Goal: Task Accomplishment & Management: Manage account settings

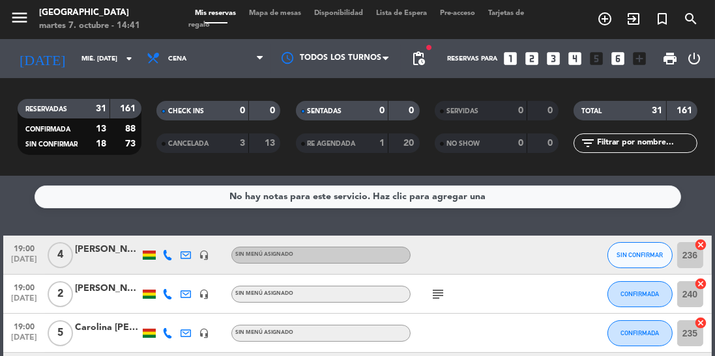
click at [198, 145] on span "CANCELADA" at bounding box center [188, 144] width 40 height 7
click at [122, 57] on icon "arrow_drop_down" at bounding box center [129, 59] width 16 height 16
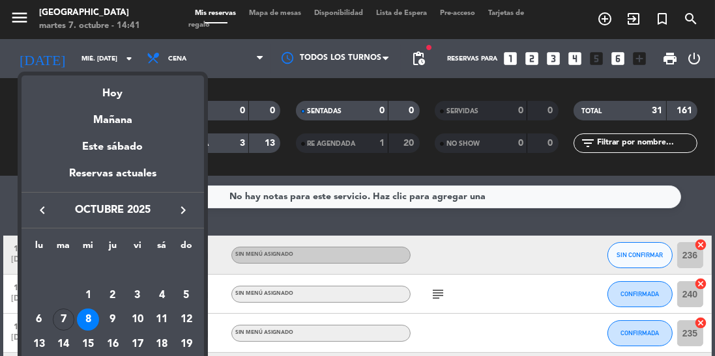
click at [69, 320] on div "7" at bounding box center [64, 320] width 22 height 22
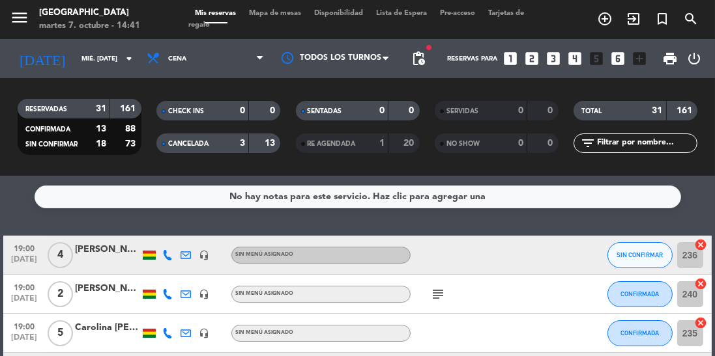
type input "[DATE] oct."
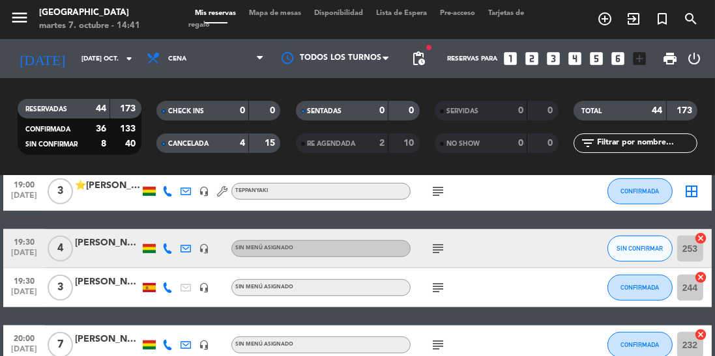
scroll to position [1022, 0]
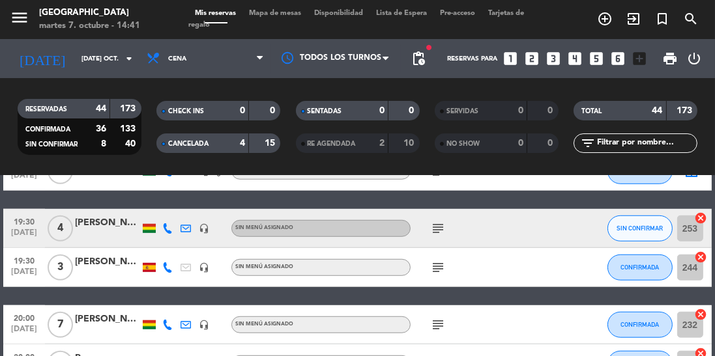
click at [165, 228] on icon at bounding box center [167, 228] width 10 height 10
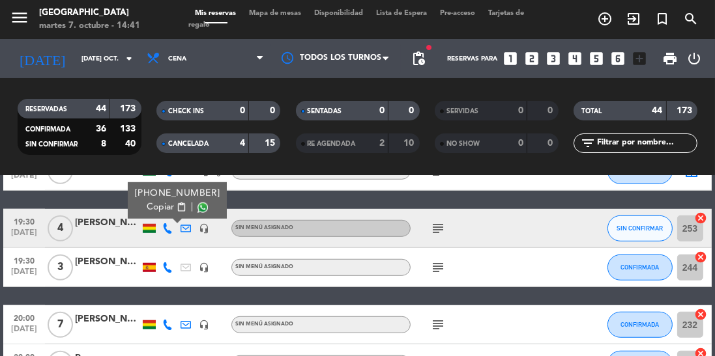
click at [197, 206] on span at bounding box center [202, 208] width 10 height 10
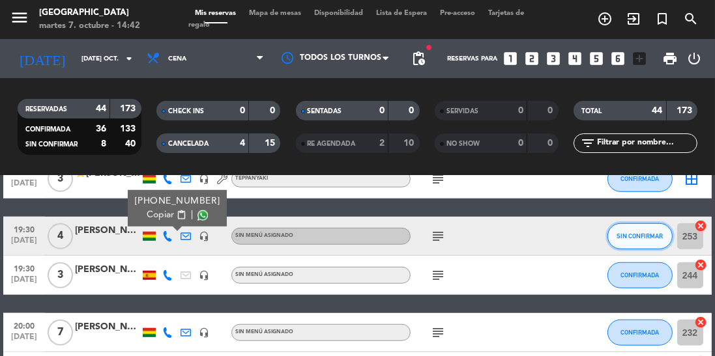
click at [634, 244] on button "SIN CONFIRMAR" at bounding box center [639, 236] width 65 height 26
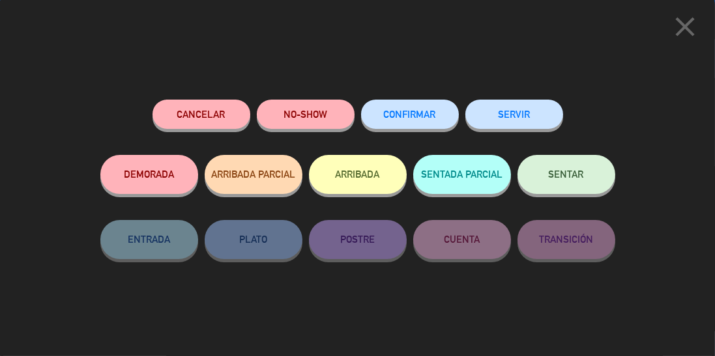
click at [407, 126] on button "CONFIRMAR" at bounding box center [410, 114] width 98 height 29
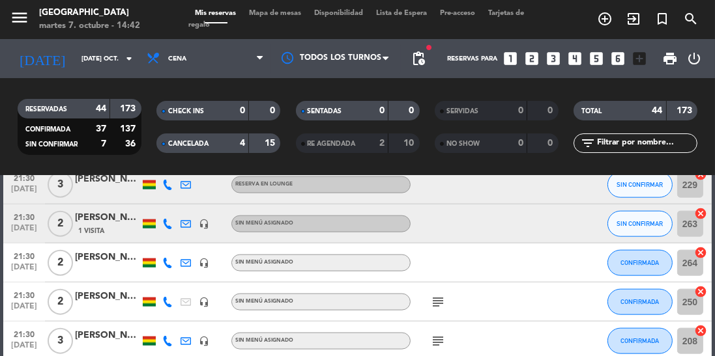
scroll to position [1591, 0]
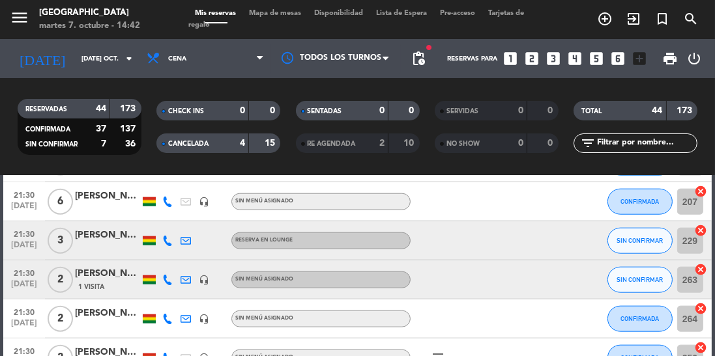
click at [165, 242] on icon at bounding box center [167, 241] width 10 height 10
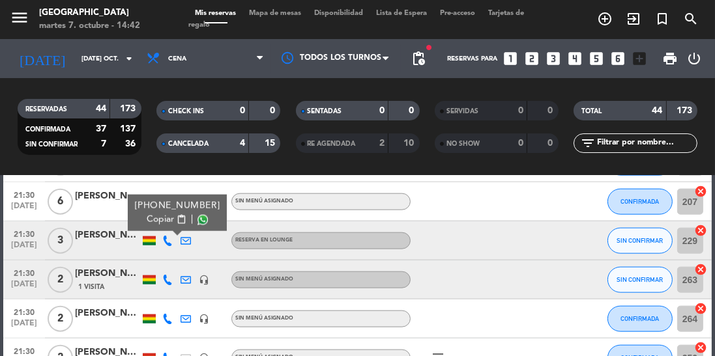
click at [197, 220] on span at bounding box center [202, 220] width 10 height 10
click at [165, 281] on icon at bounding box center [167, 280] width 10 height 10
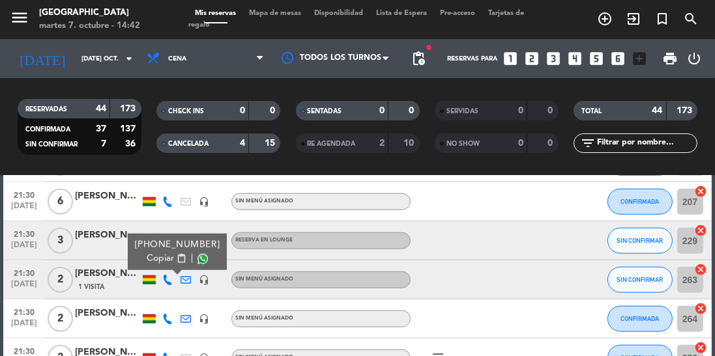
click at [197, 261] on span at bounding box center [202, 259] width 10 height 10
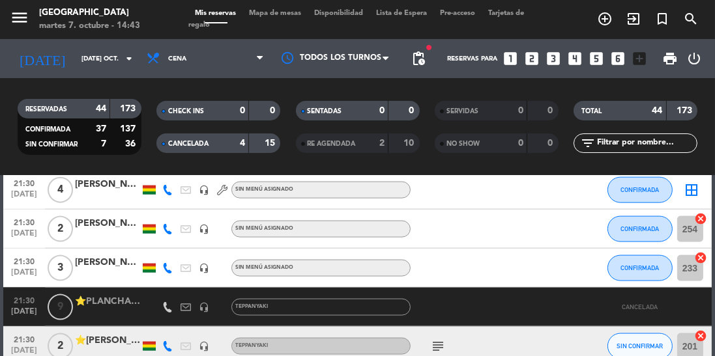
scroll to position [1849, 0]
